Goal: Task Accomplishment & Management: Use online tool/utility

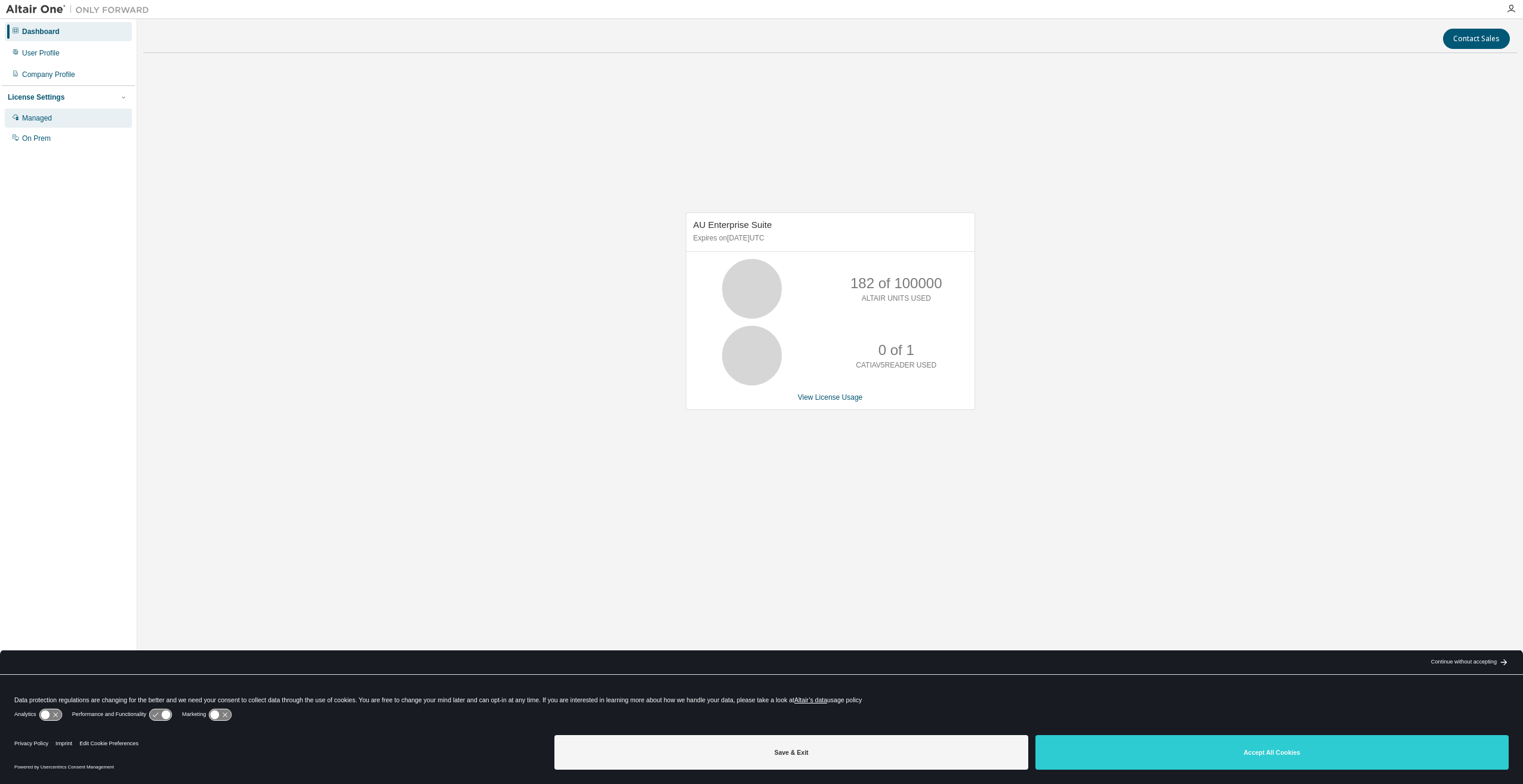
click at [47, 126] on div "Managed" at bounding box center [68, 118] width 127 height 19
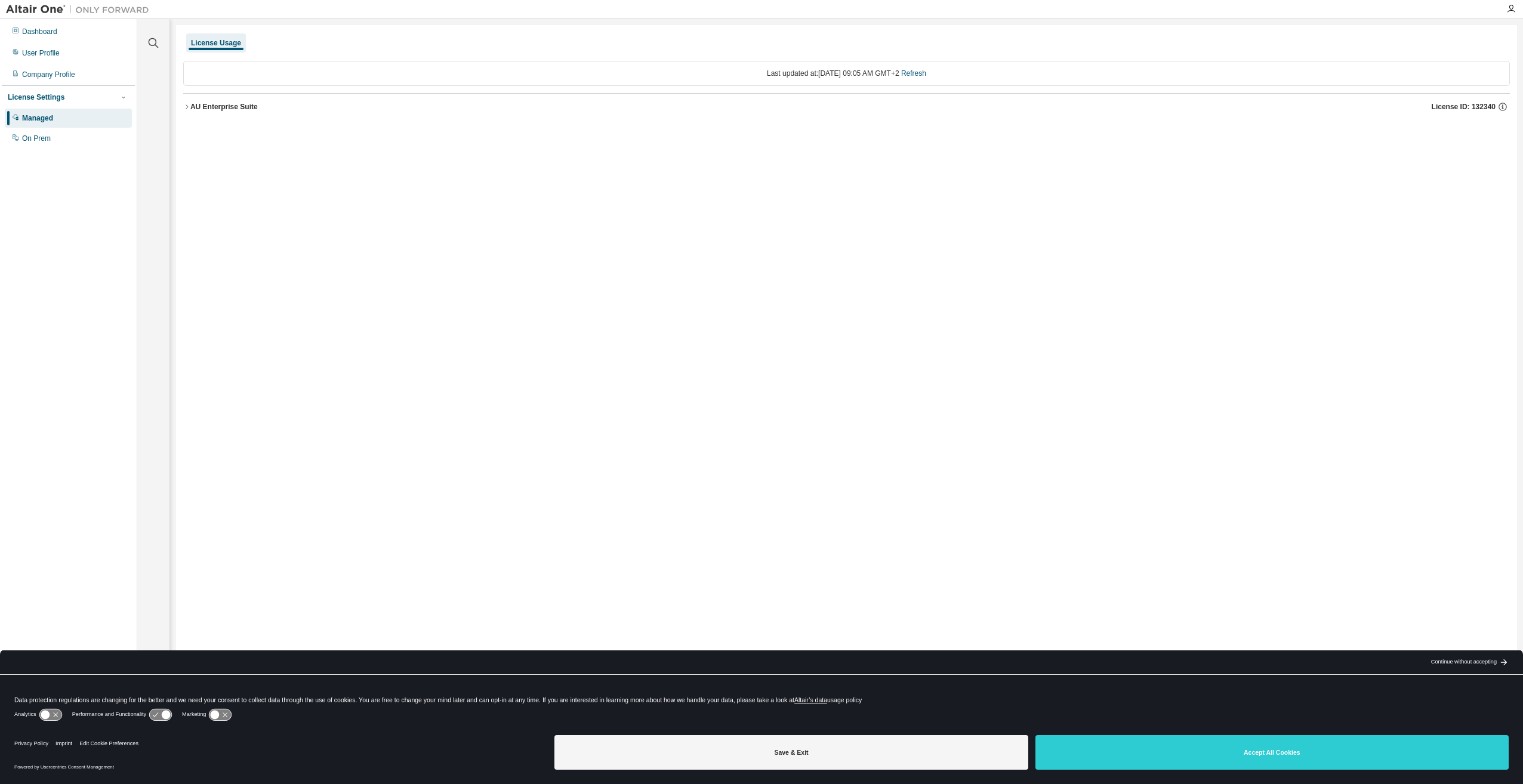
click at [187, 104] on icon "button" at bounding box center [187, 107] width 7 height 7
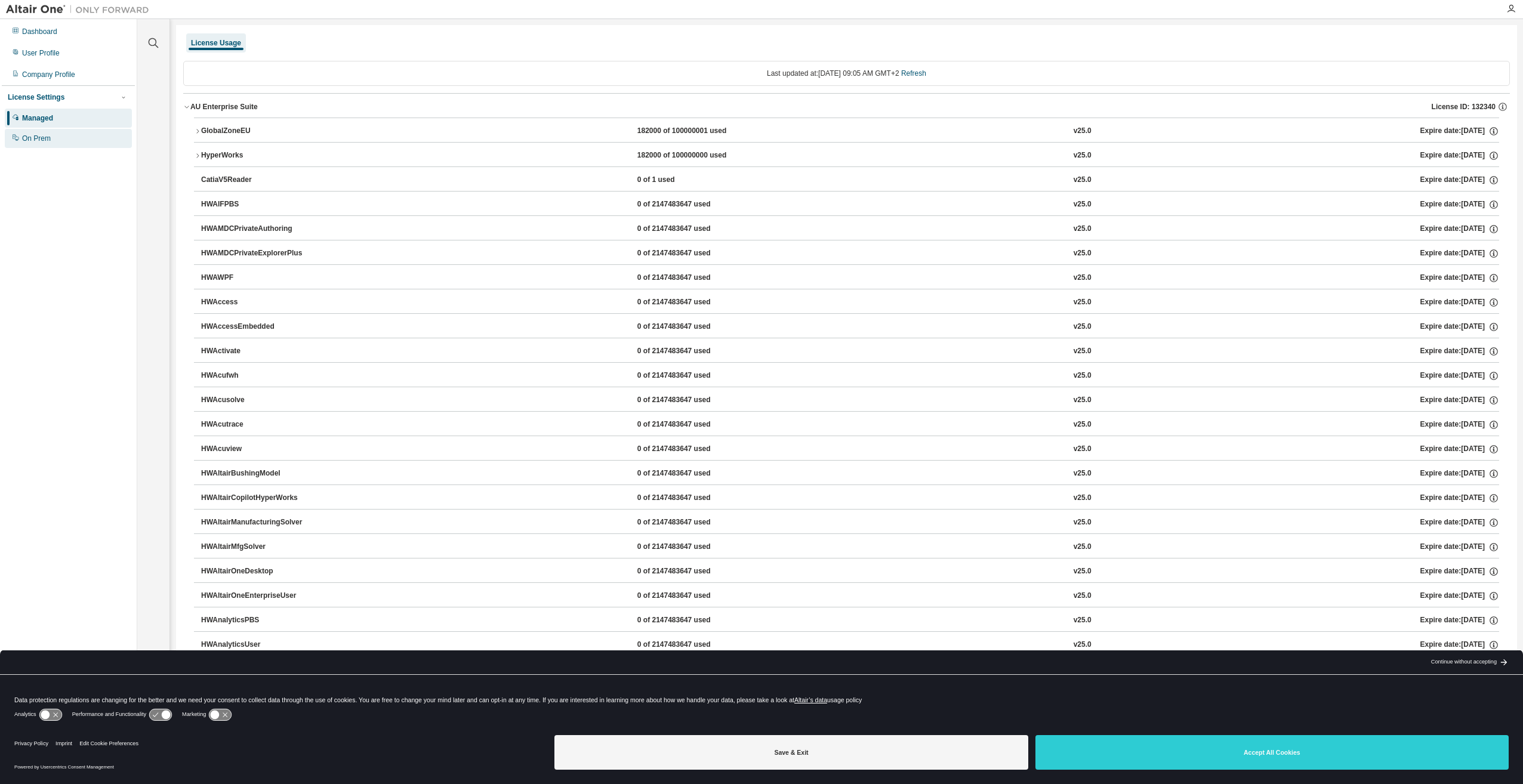
click at [55, 139] on div "On Prem" at bounding box center [68, 138] width 127 height 19
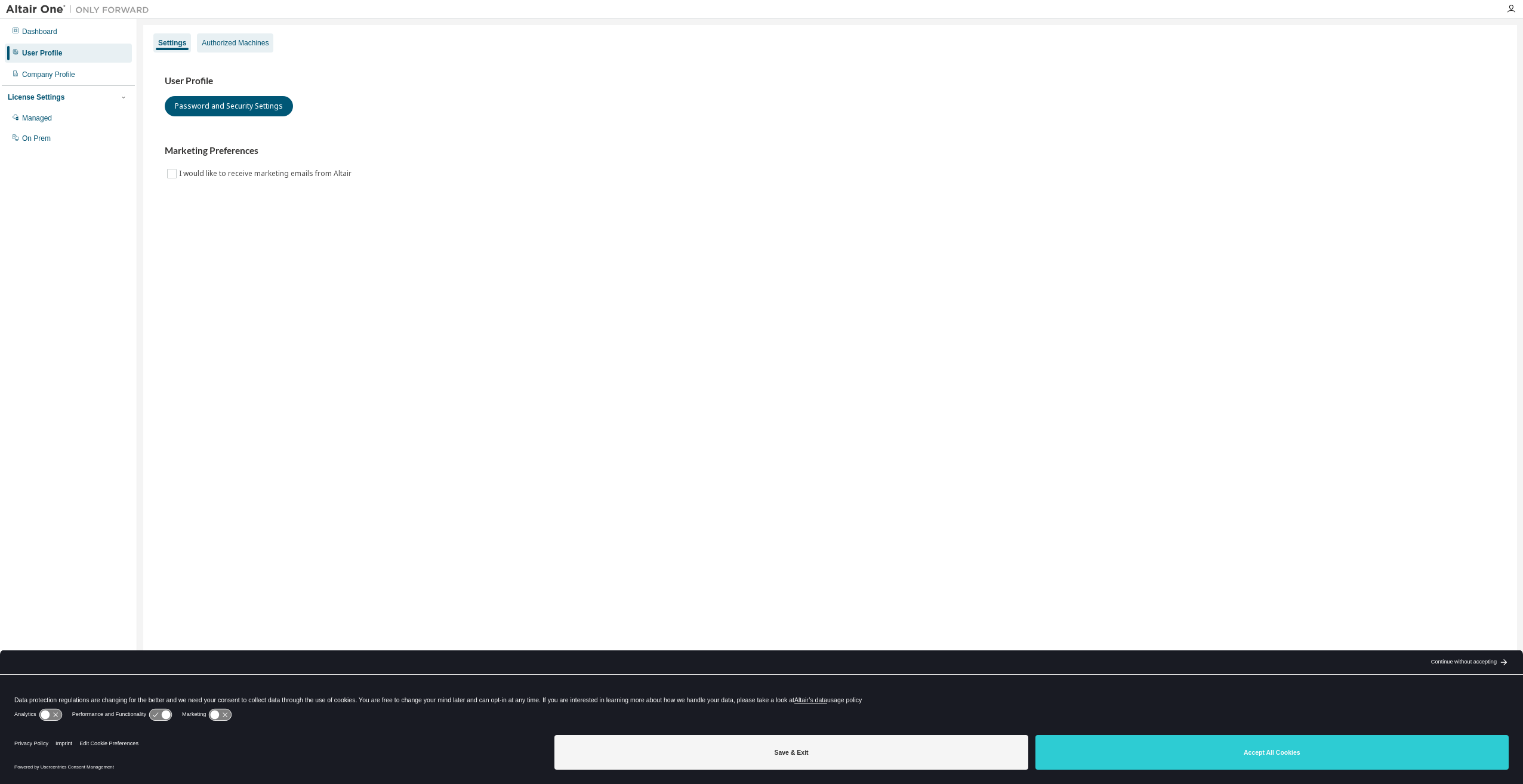
click at [248, 49] on div "Authorized Machines" at bounding box center [235, 43] width 76 height 19
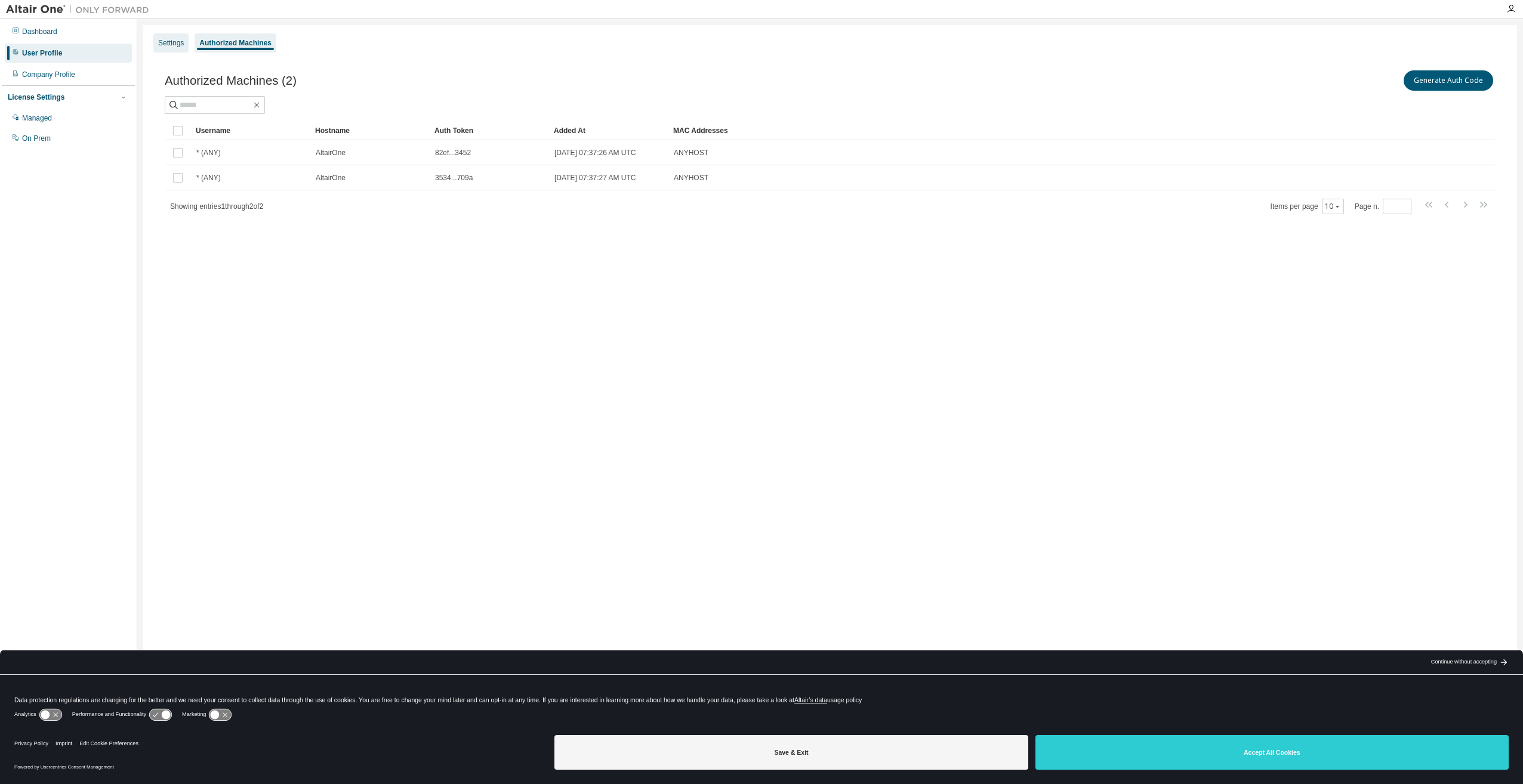
click at [169, 35] on div "Settings" at bounding box center [171, 43] width 35 height 19
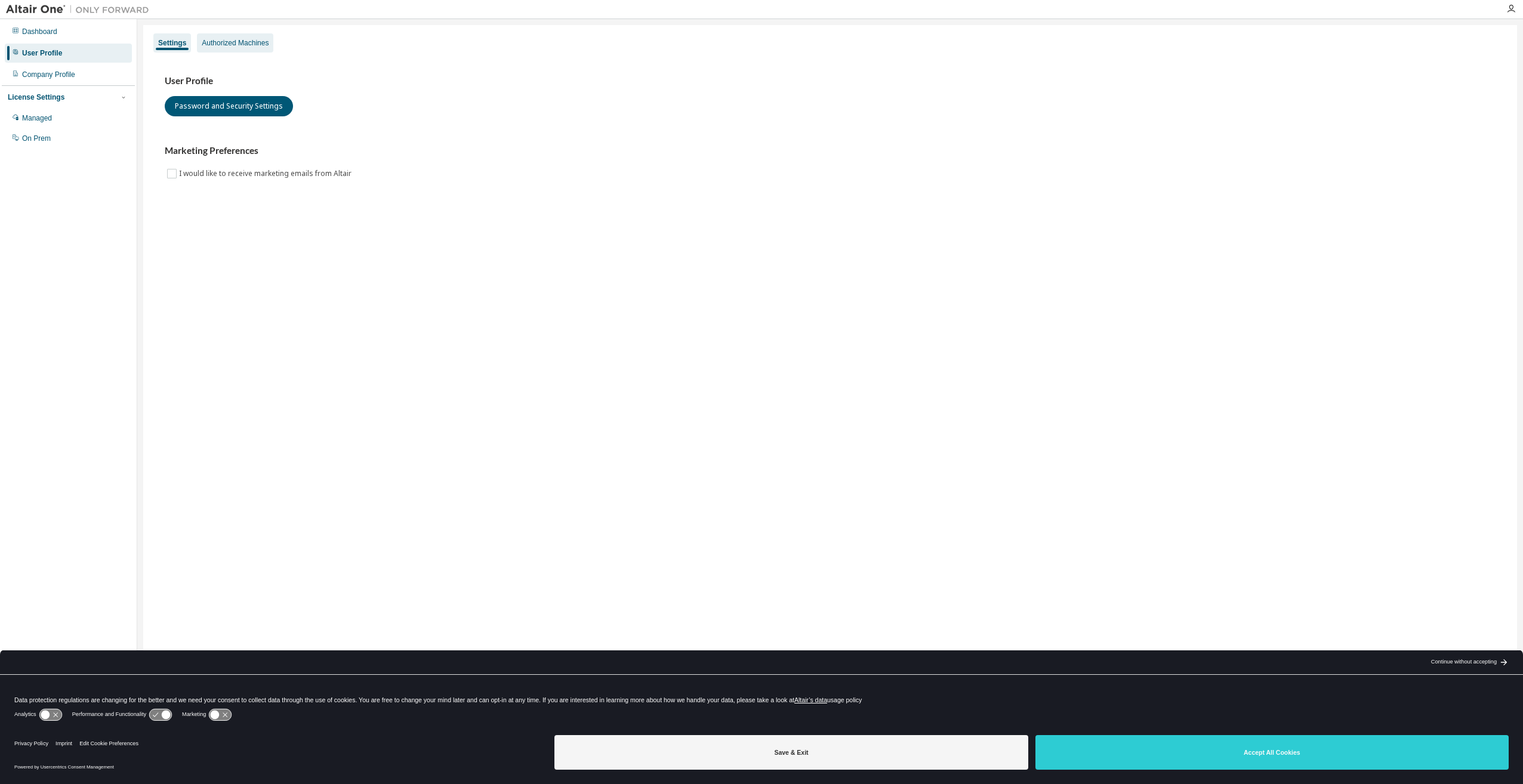
click at [255, 40] on div "Authorized Machines" at bounding box center [234, 42] width 67 height 9
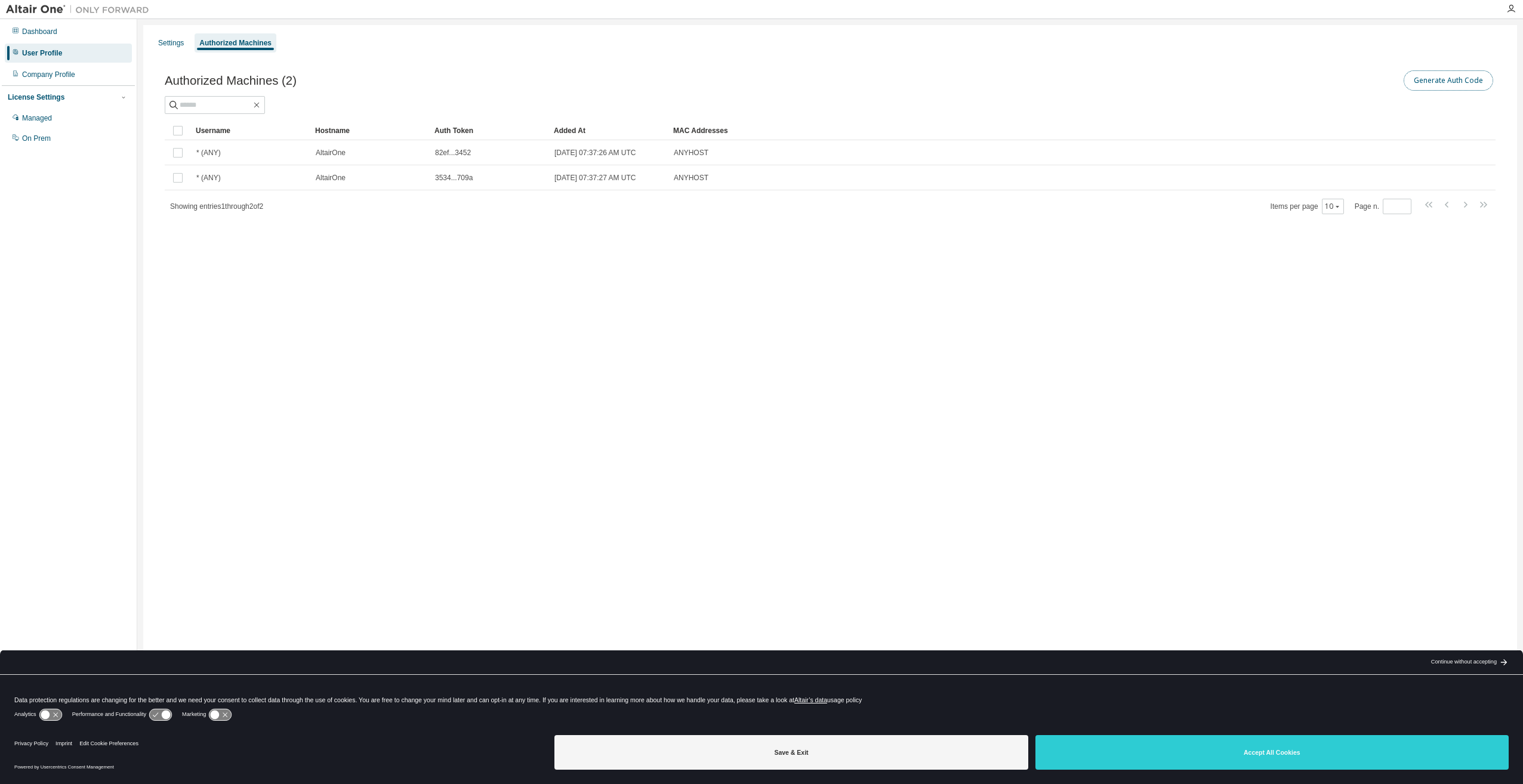
click at [1429, 81] on button "Generate Auth Code" at bounding box center [1448, 80] width 90 height 21
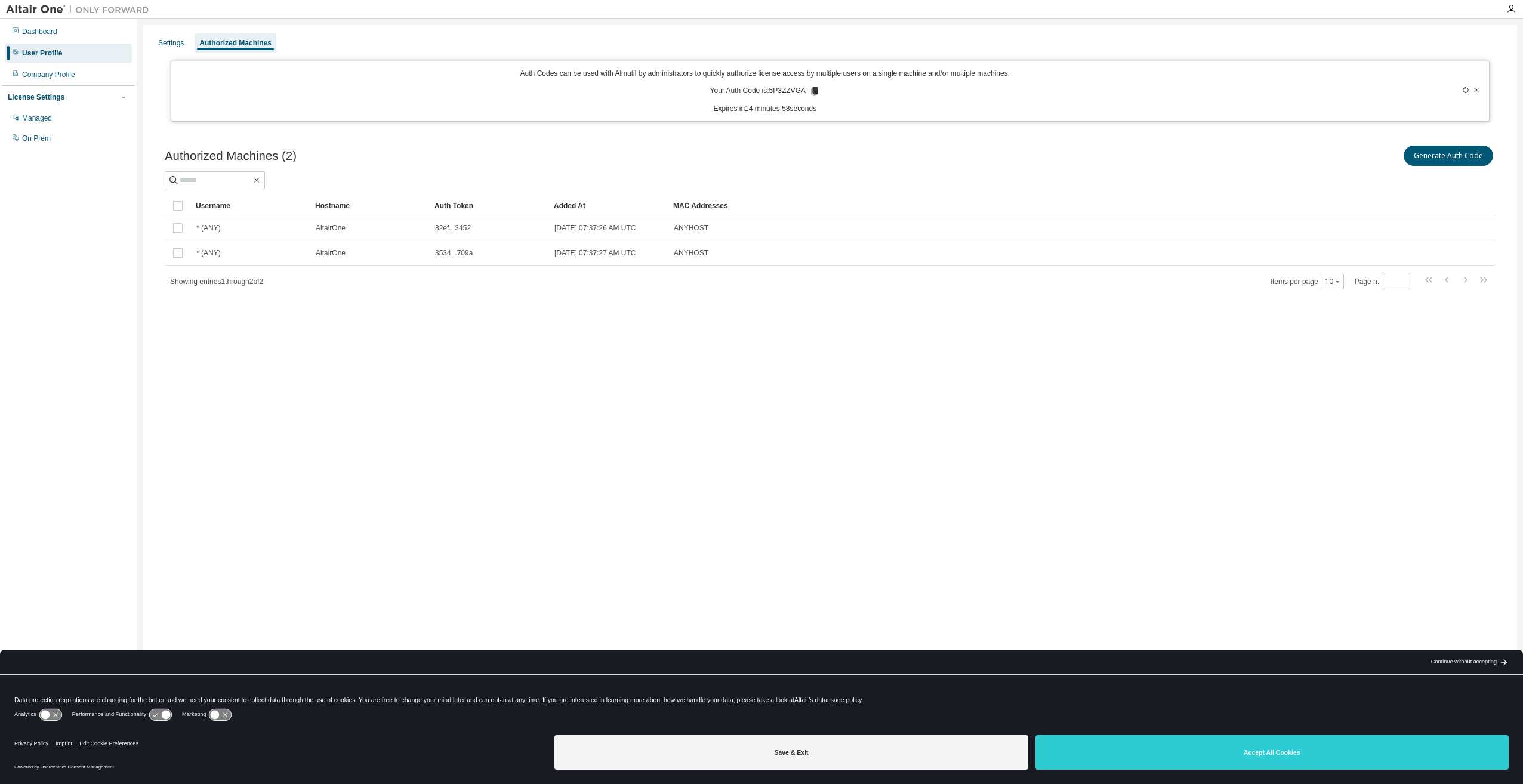
click at [790, 95] on p "Your Auth Code is: 5P3ZZVGA" at bounding box center [765, 91] width 110 height 11
copy p "5P3ZZVGA"
